Goal: Transaction & Acquisition: Purchase product/service

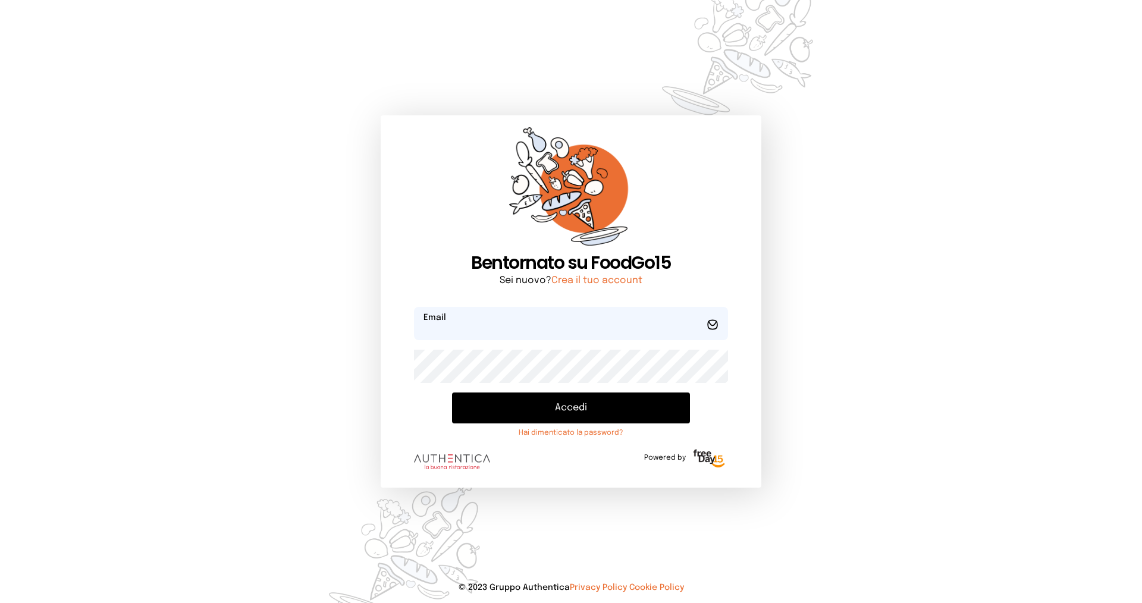
type input "**********"
click at [592, 402] on button "Accedi" at bounding box center [571, 408] width 238 height 31
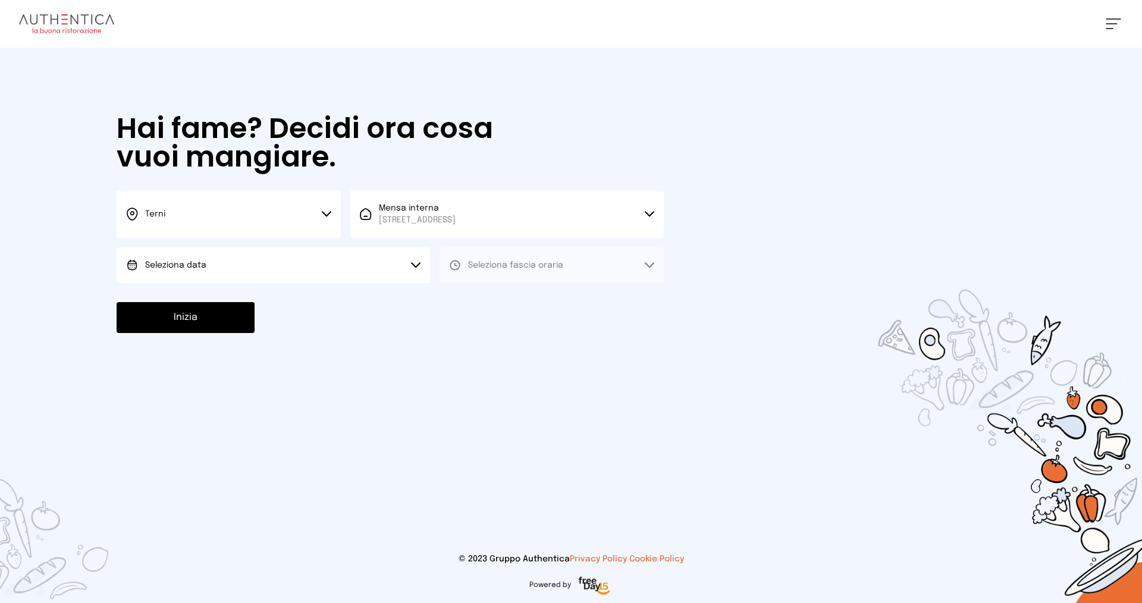
drag, startPoint x: 324, startPoint y: 214, endPoint x: 319, endPoint y: 237, distance: 24.3
click at [324, 214] on icon at bounding box center [326, 214] width 8 height 4
click at [240, 258] on li "Terni" at bounding box center [229, 254] width 224 height 32
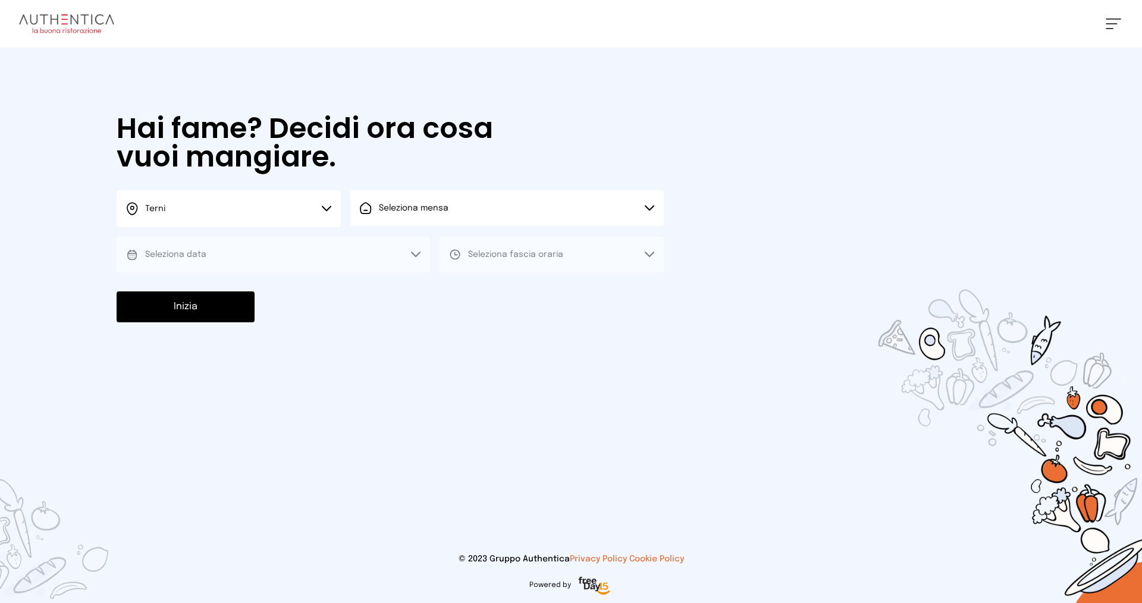
click at [637, 206] on button "Seleziona mensa" at bounding box center [506, 208] width 313 height 36
click at [456, 247] on span "[STREET_ADDRESS]" at bounding box center [417, 253] width 77 height 12
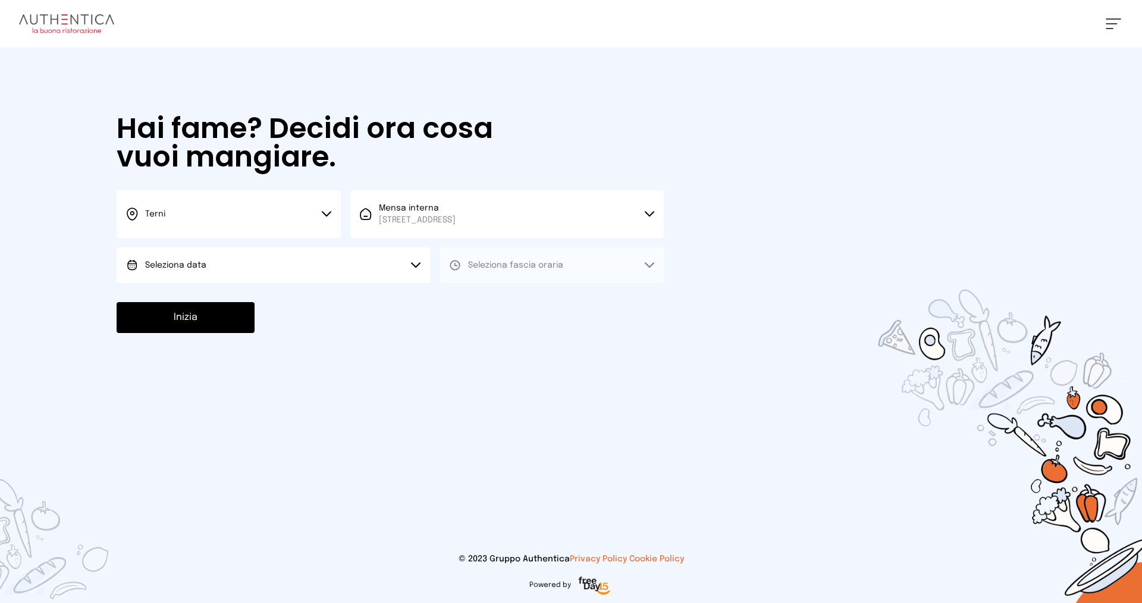
click at [410, 258] on button "Seleziona data" at bounding box center [273, 265] width 313 height 36
click at [302, 298] on li "[DATE], [DATE]" at bounding box center [273, 298] width 313 height 31
click at [644, 266] on button "Seleziona fascia oraria" at bounding box center [552, 265] width 224 height 36
click at [547, 290] on li "Pranzo" at bounding box center [552, 298] width 224 height 31
click at [205, 314] on button "Inizia" at bounding box center [186, 317] width 138 height 31
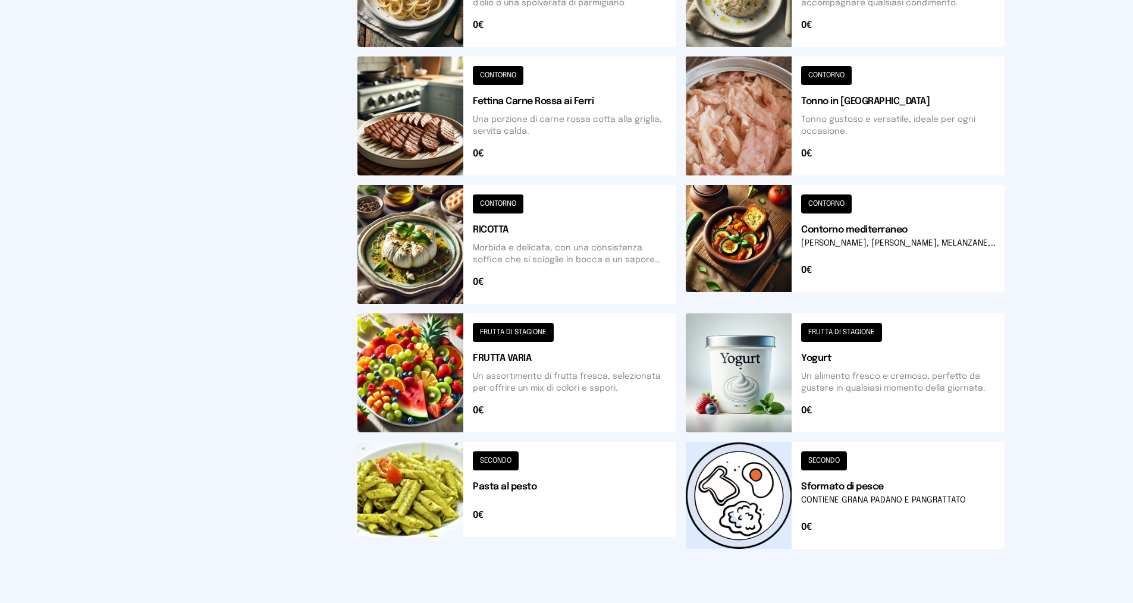
scroll to position [357, 0]
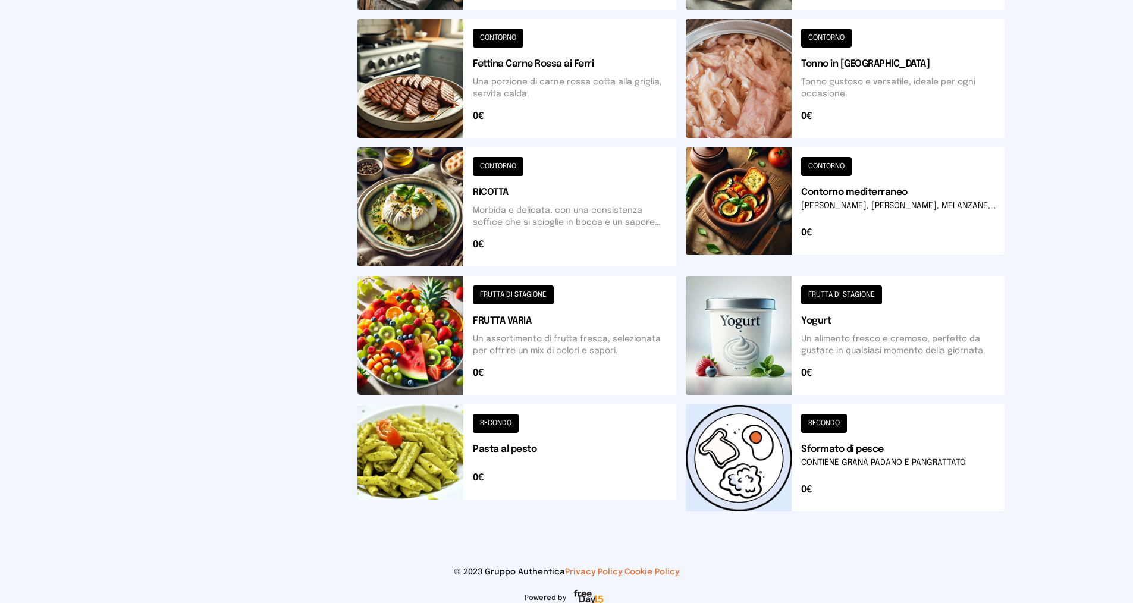
click at [825, 164] on button at bounding box center [845, 207] width 319 height 119
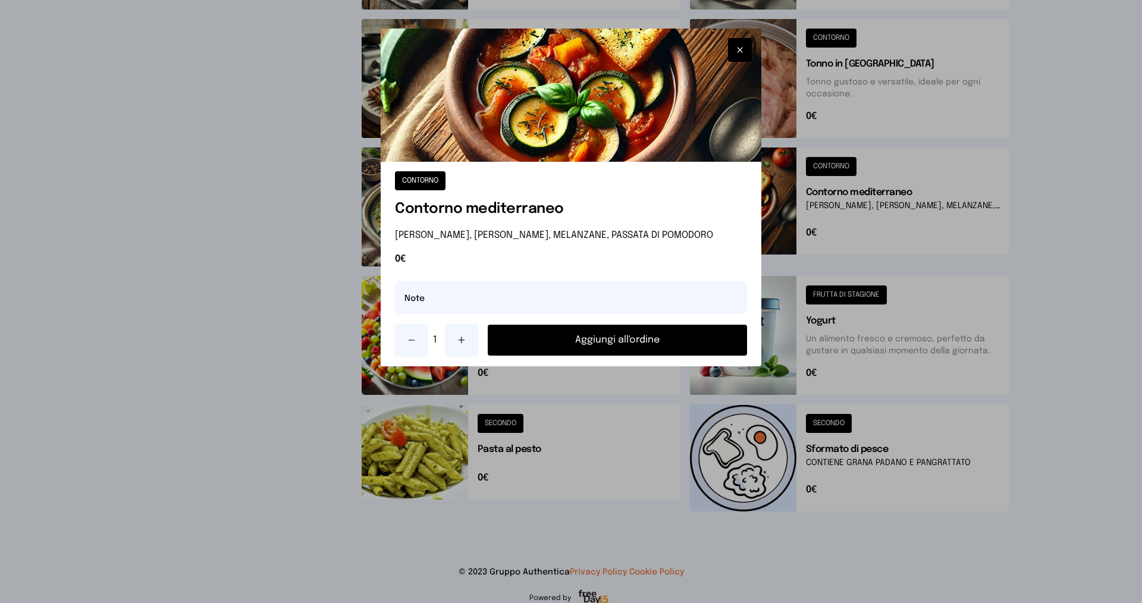
click at [598, 338] on button "Aggiungi all'ordine" at bounding box center [617, 340] width 259 height 31
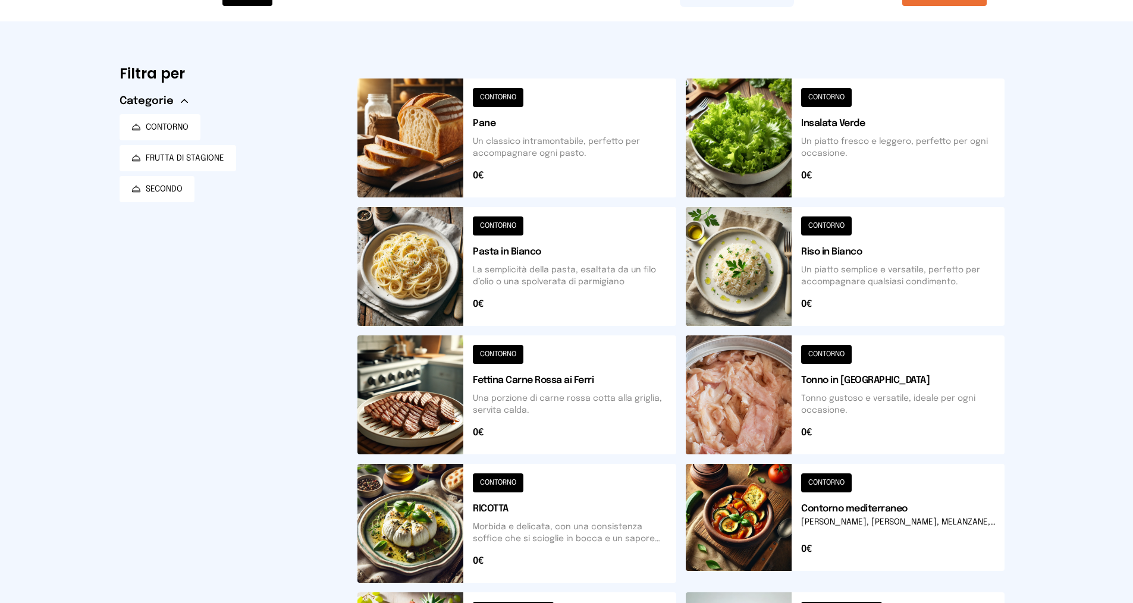
scroll to position [59, 0]
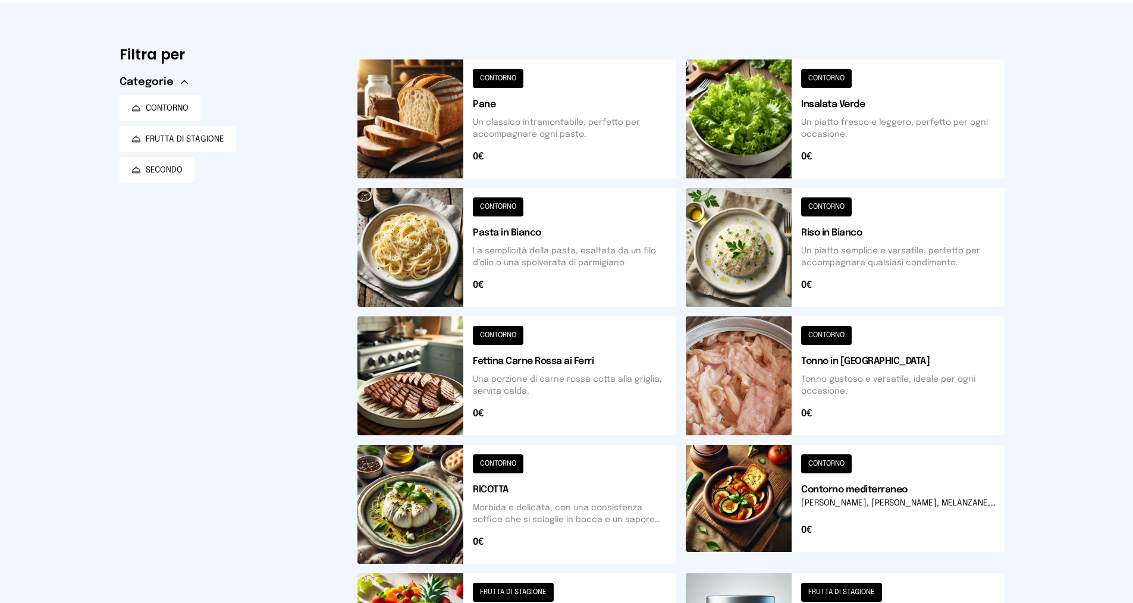
click at [819, 212] on button at bounding box center [845, 247] width 319 height 119
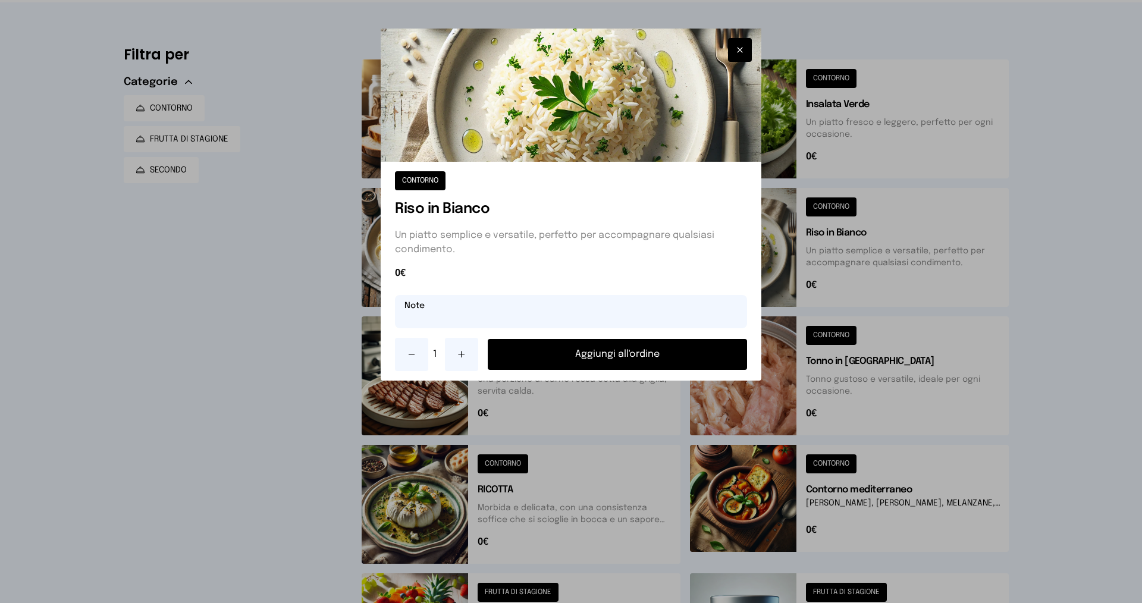
click at [487, 316] on input "text" at bounding box center [571, 311] width 352 height 33
type input "**********"
click at [570, 350] on button "Aggiungi all'ordine" at bounding box center [617, 354] width 259 height 31
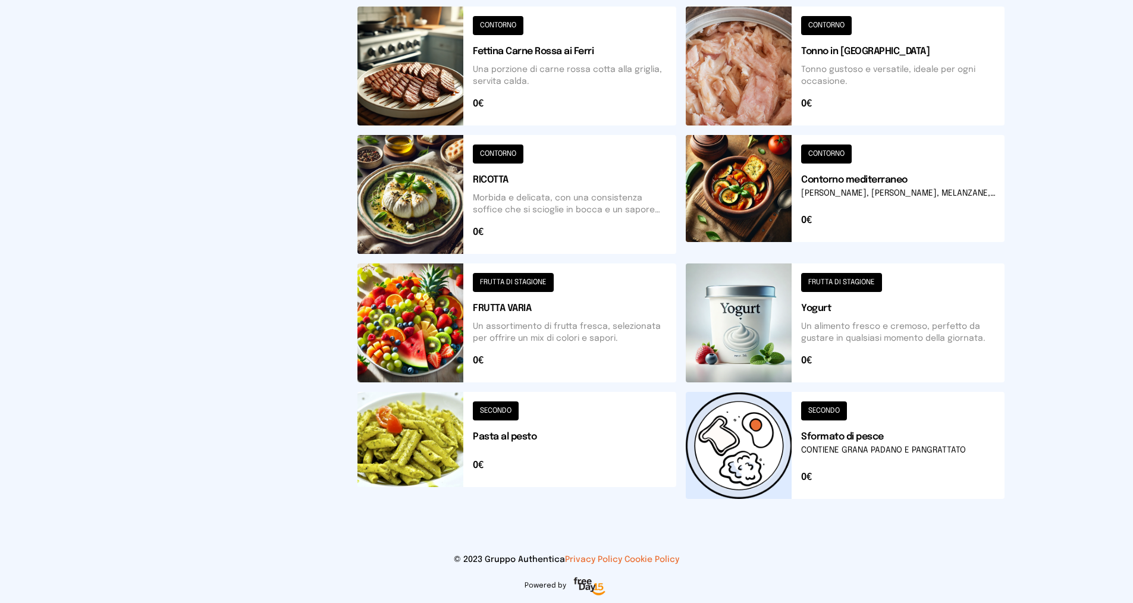
scroll to position [370, 0]
click at [838, 283] on button at bounding box center [845, 322] width 319 height 119
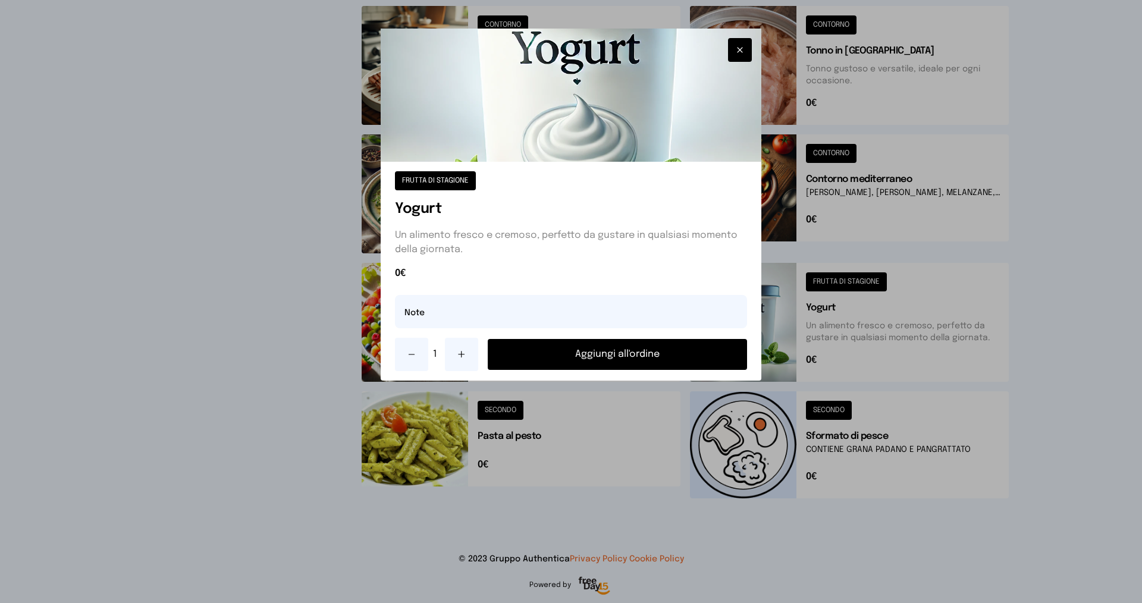
click at [615, 354] on button "Aggiungi all'ordine" at bounding box center [617, 354] width 259 height 31
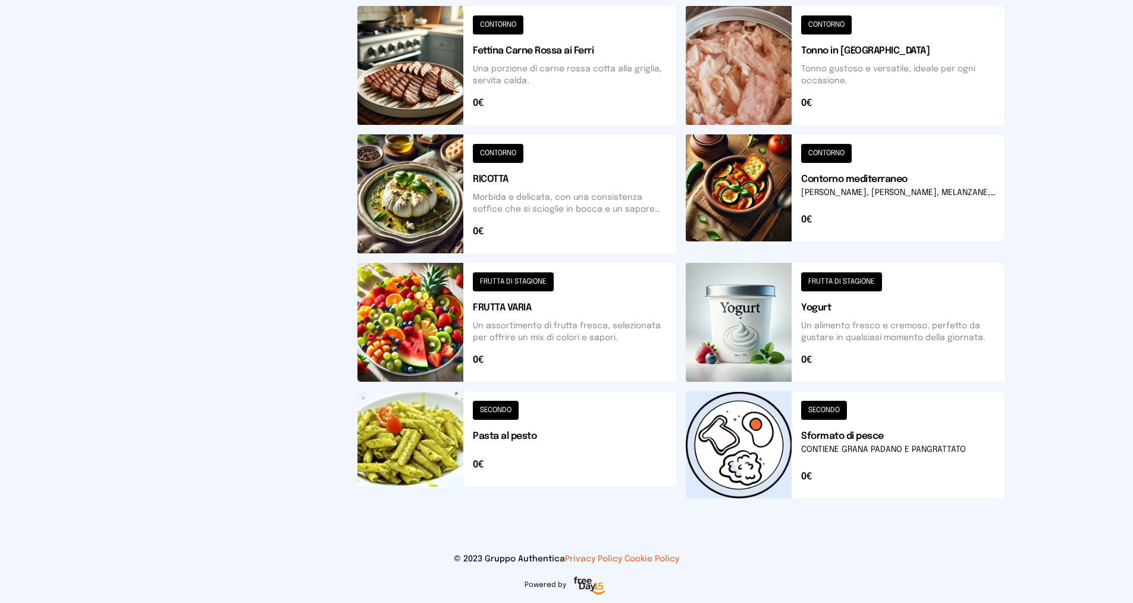
scroll to position [0, 0]
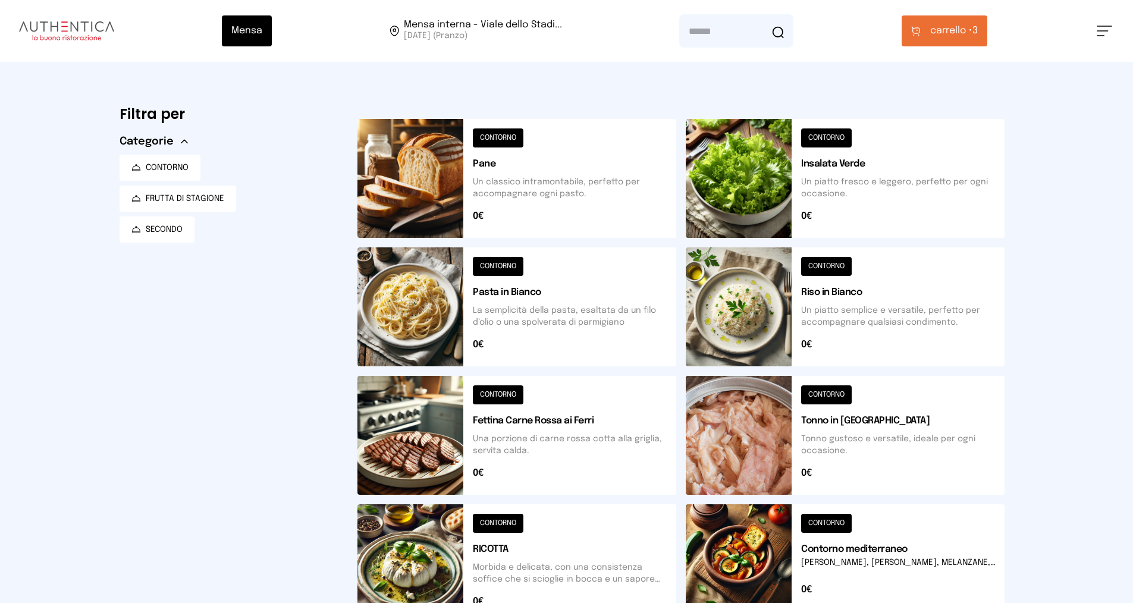
click at [949, 26] on span "carrello •" at bounding box center [951, 31] width 42 height 14
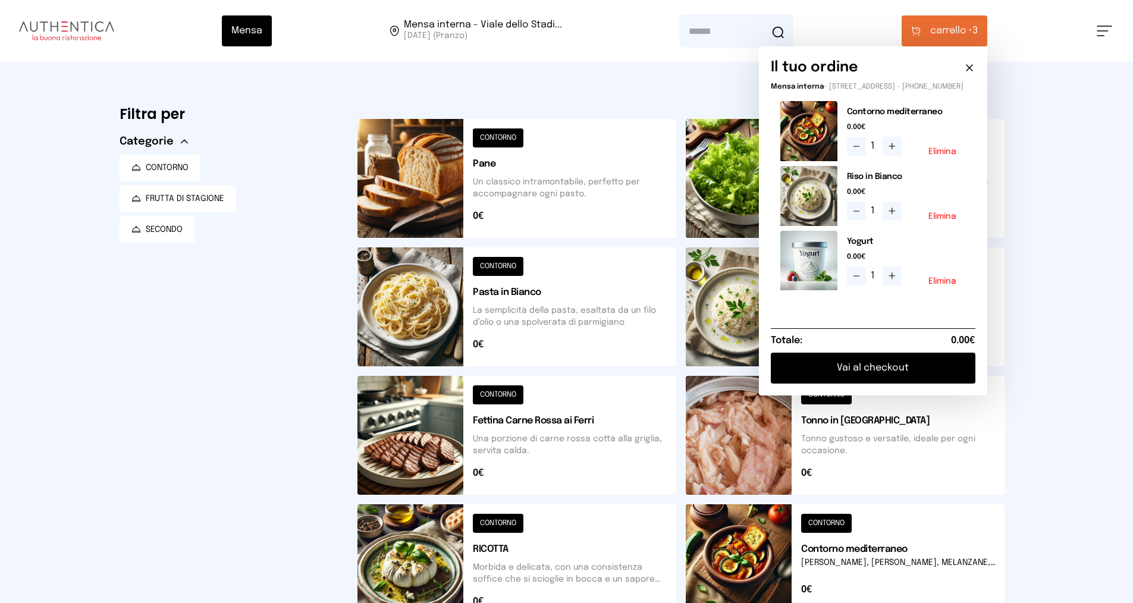
click at [869, 377] on button "Vai al checkout" at bounding box center [873, 368] width 205 height 31
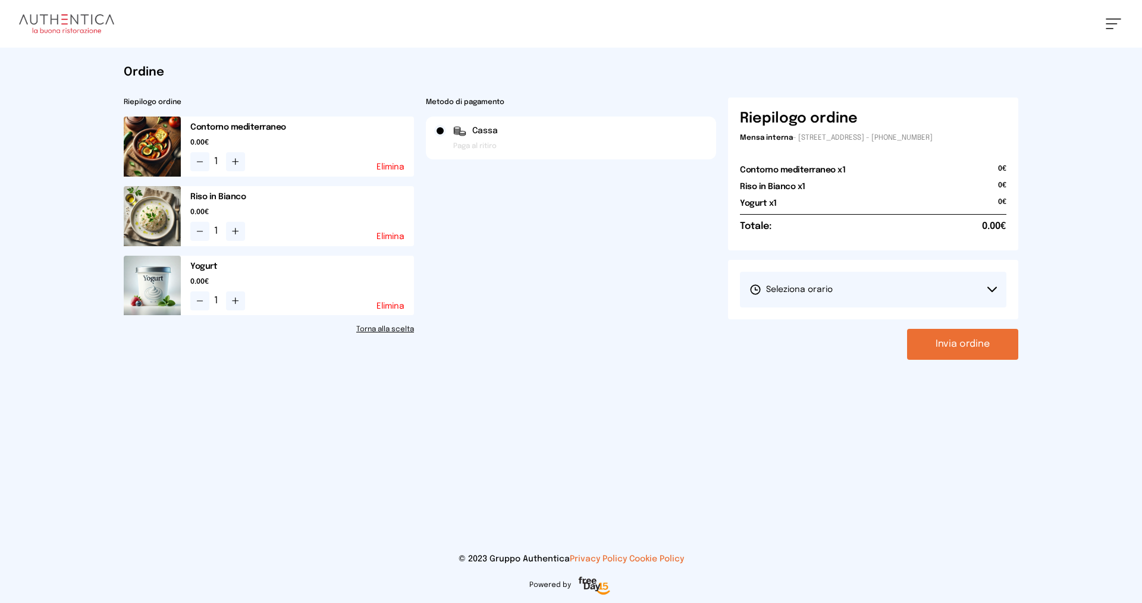
click at [973, 342] on button "Invia ordine" at bounding box center [962, 344] width 111 height 31
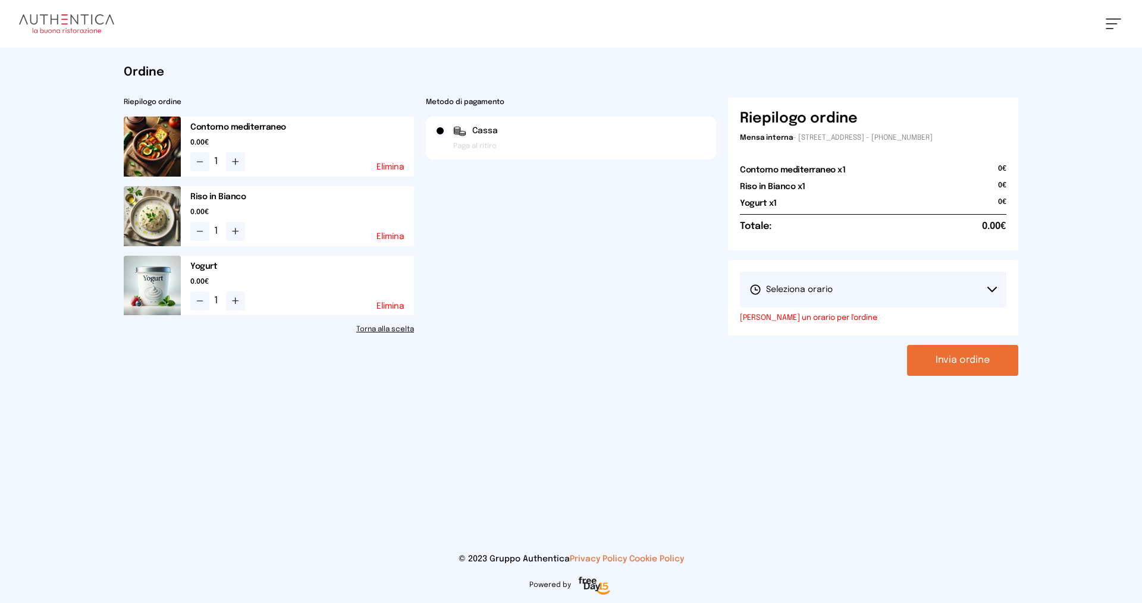
click at [990, 288] on icon at bounding box center [992, 290] width 10 height 6
click at [846, 325] on li "1° Turno (13:00 - 15:00)" at bounding box center [873, 323] width 267 height 31
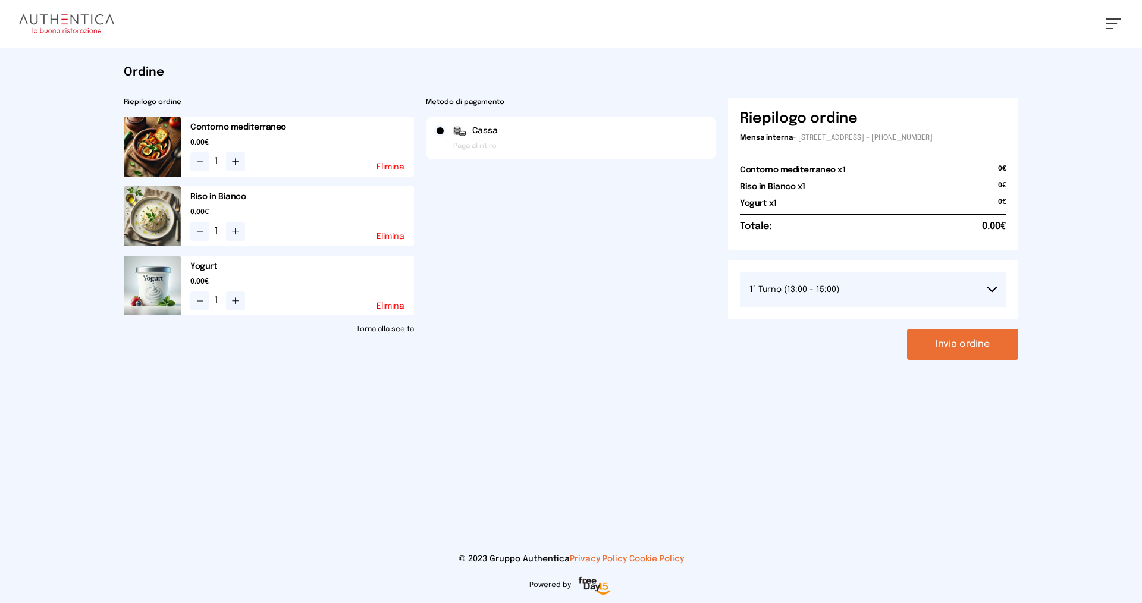
click at [966, 347] on button "Invia ordine" at bounding box center [962, 344] width 111 height 31
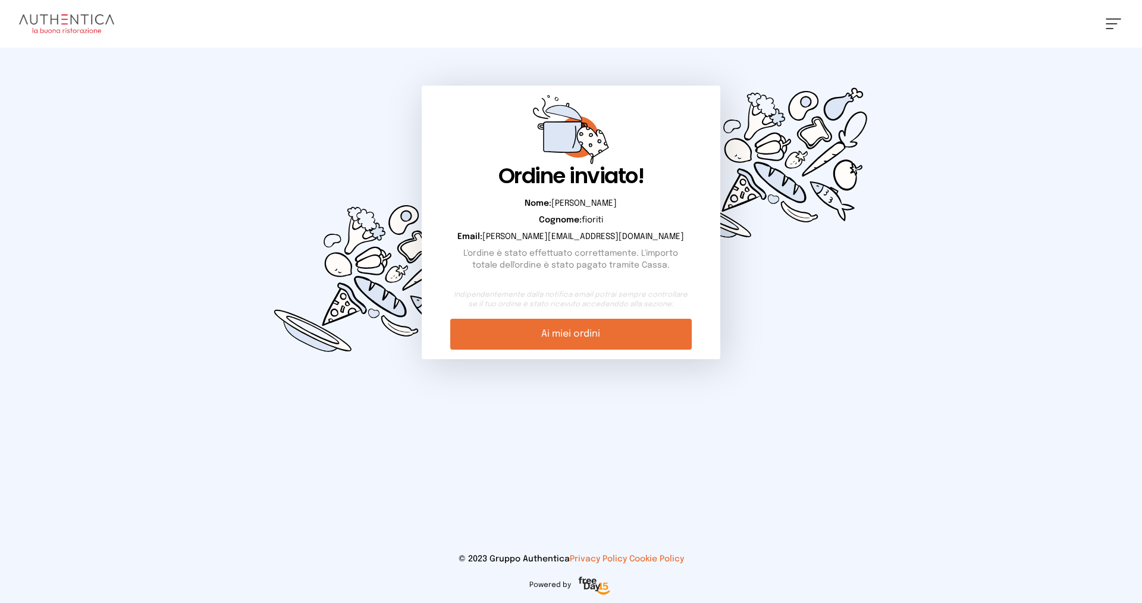
click at [567, 330] on link "Ai miei ordini" at bounding box center [570, 334] width 241 height 31
